Goal: Task Accomplishment & Management: Use online tool/utility

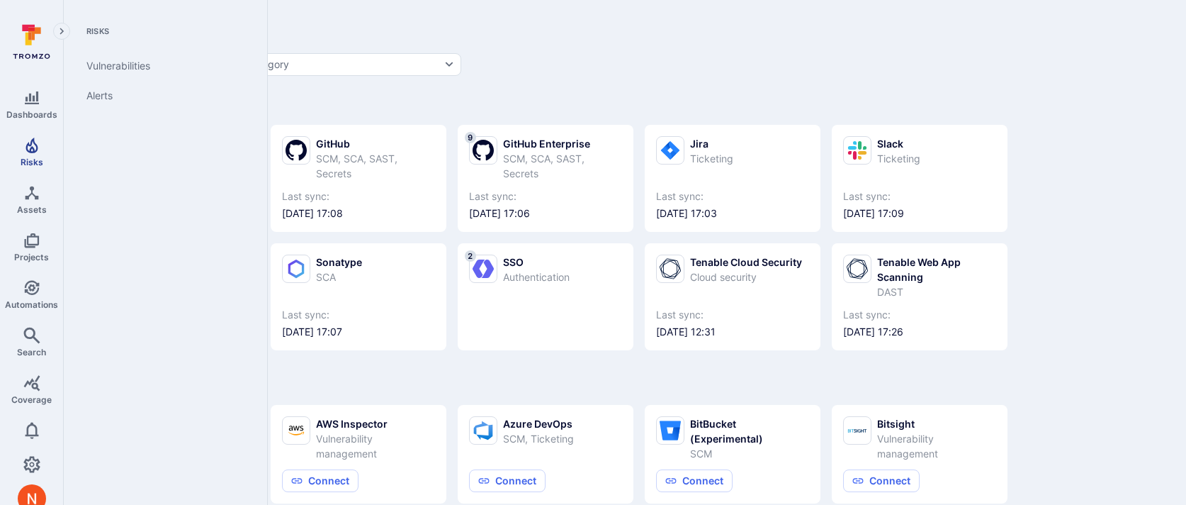
click at [32, 154] on link "Risks" at bounding box center [31, 152] width 63 height 42
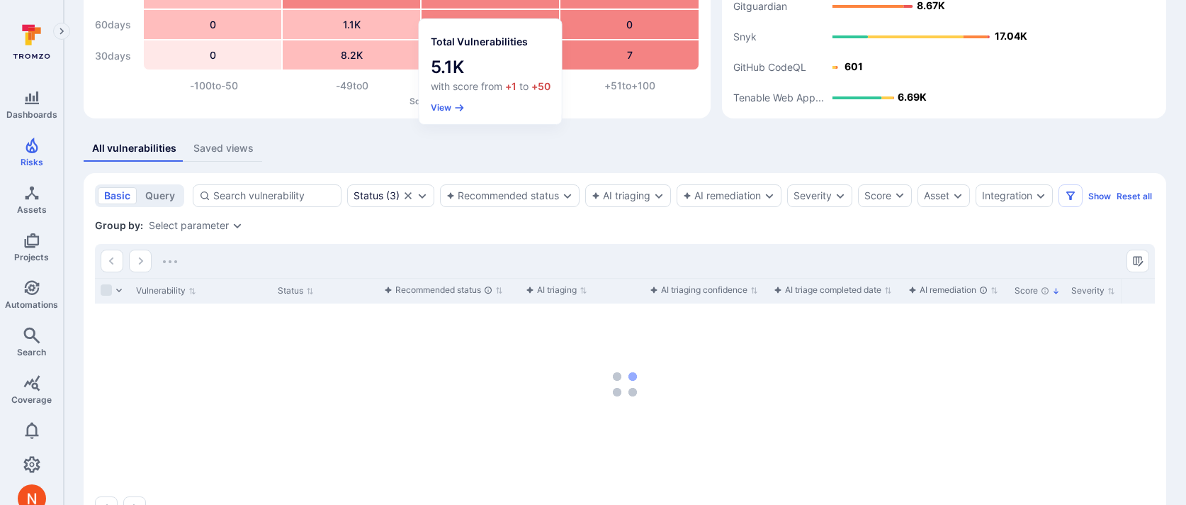
scroll to position [167, 0]
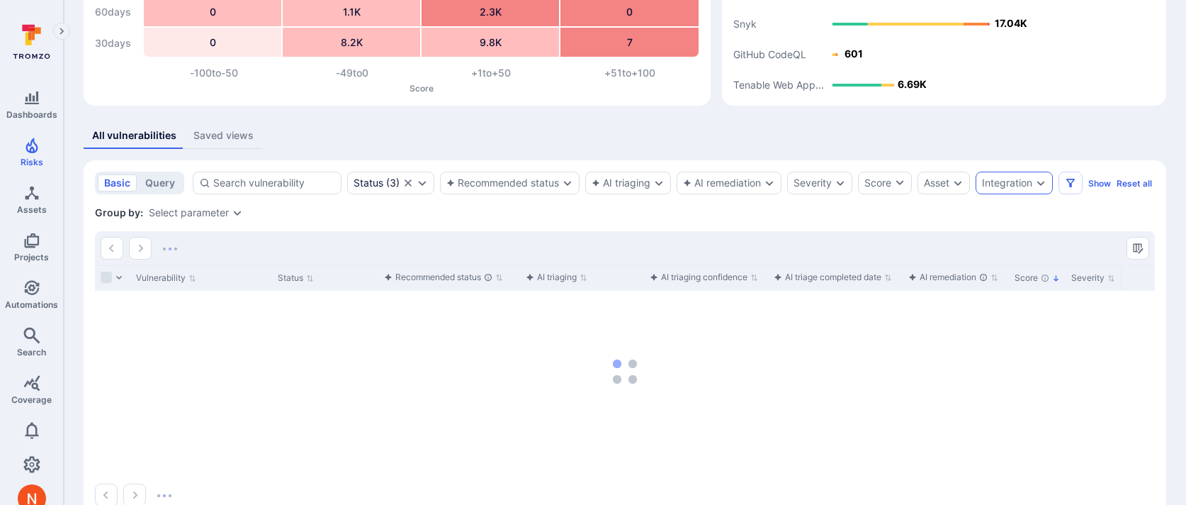
click at [1004, 183] on div "Integration" at bounding box center [1007, 182] width 50 height 11
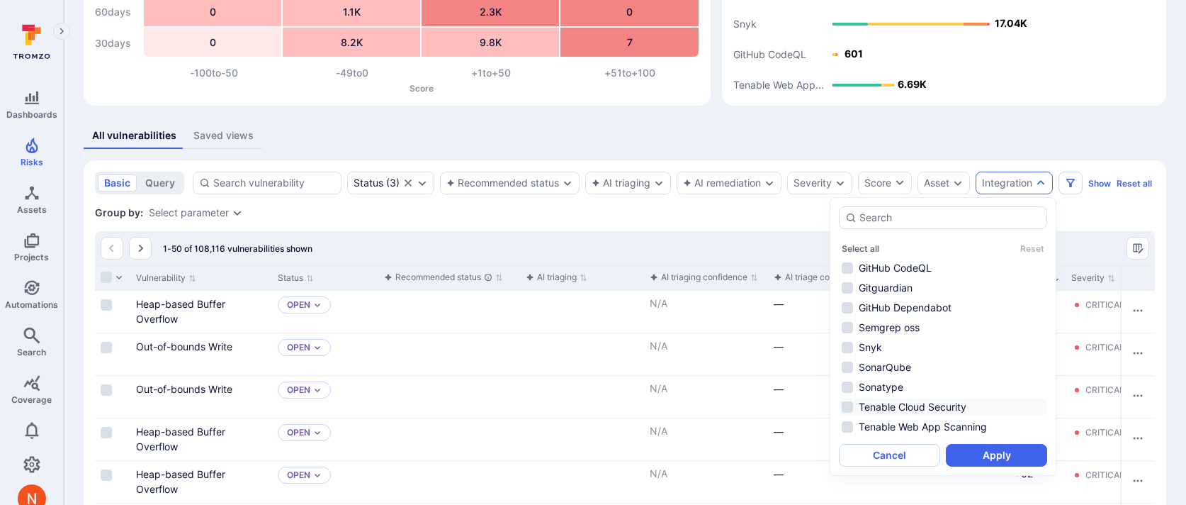
click at [897, 409] on li "Tenable Cloud Security" at bounding box center [943, 406] width 208 height 17
click at [995, 458] on button "Apply" at bounding box center [996, 455] width 101 height 23
